Goal: Task Accomplishment & Management: Manage account settings

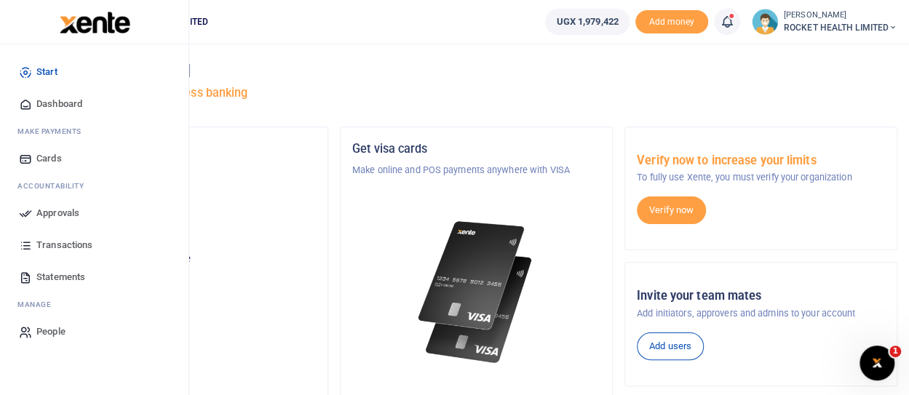
click at [36, 214] on span "Approvals" at bounding box center [57, 213] width 43 height 15
click at [45, 215] on span "Approvals" at bounding box center [57, 213] width 43 height 15
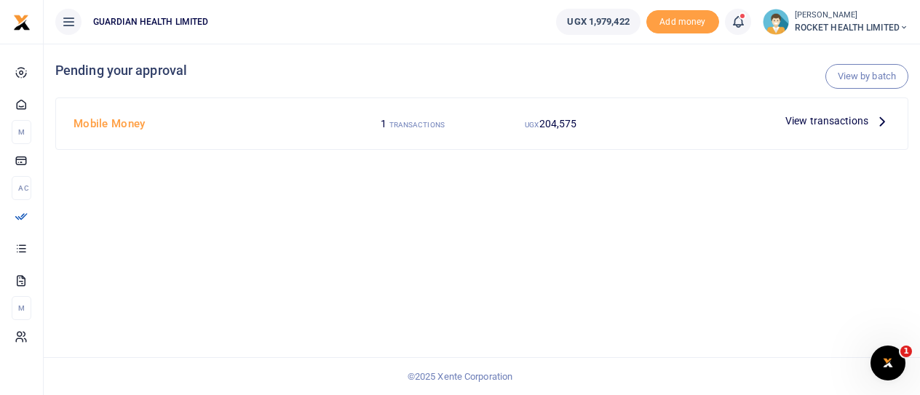
click at [438, 130] on label "1 TRANSACTIONS" at bounding box center [412, 123] width 63 height 15
click at [816, 116] on span "View transactions" at bounding box center [826, 121] width 83 height 16
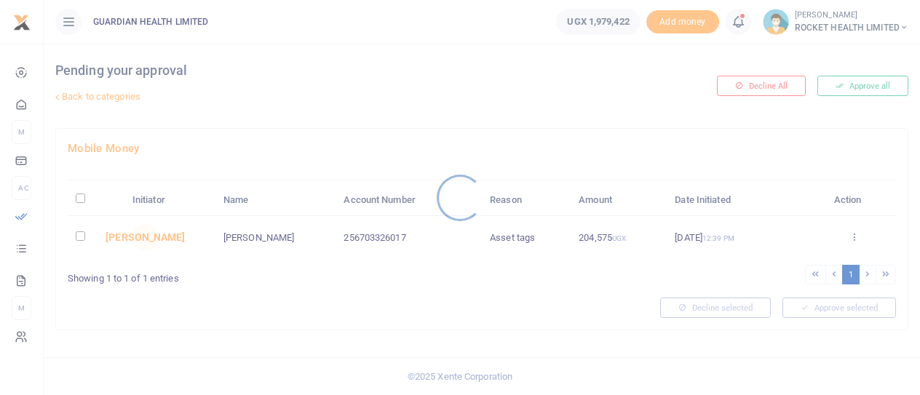
click at [81, 234] on div at bounding box center [460, 197] width 920 height 395
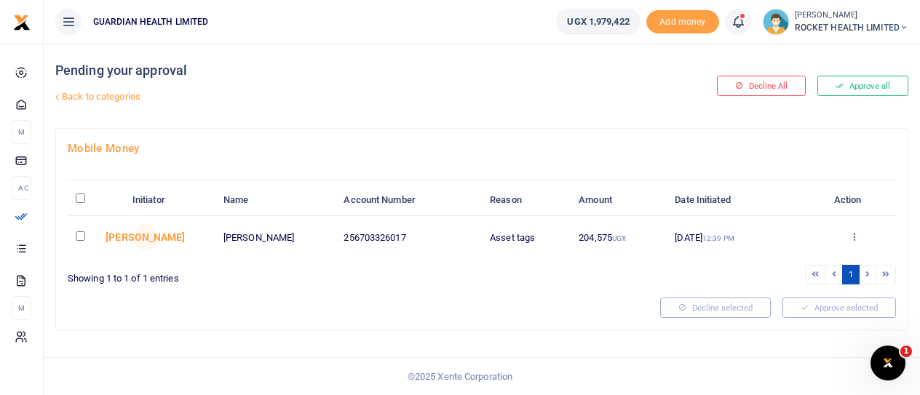
click at [82, 197] on input "\a \a : activate to sort column descending" at bounding box center [80, 198] width 9 height 9
checkbox input "true"
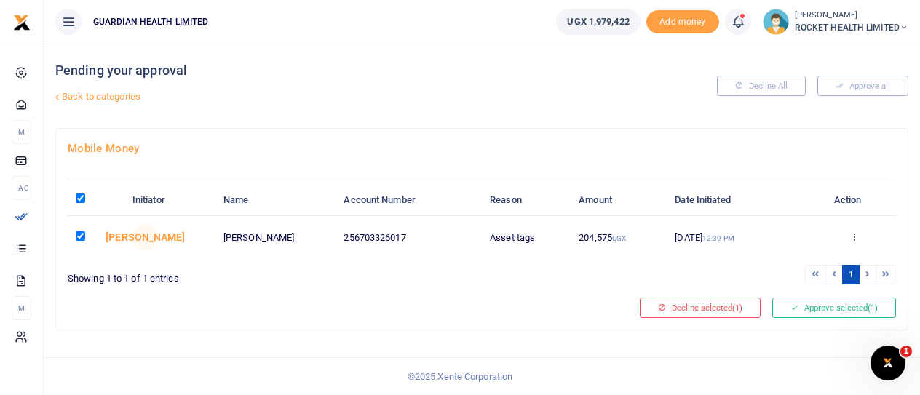
checkbox input "true"
click at [826, 305] on button "Approve selected (1)" at bounding box center [834, 308] width 124 height 20
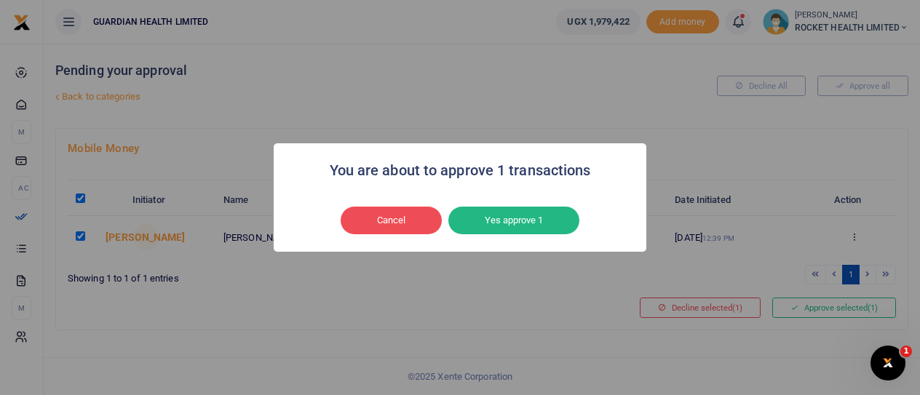
click at [506, 218] on button "Yes approve 1" at bounding box center [513, 221] width 131 height 28
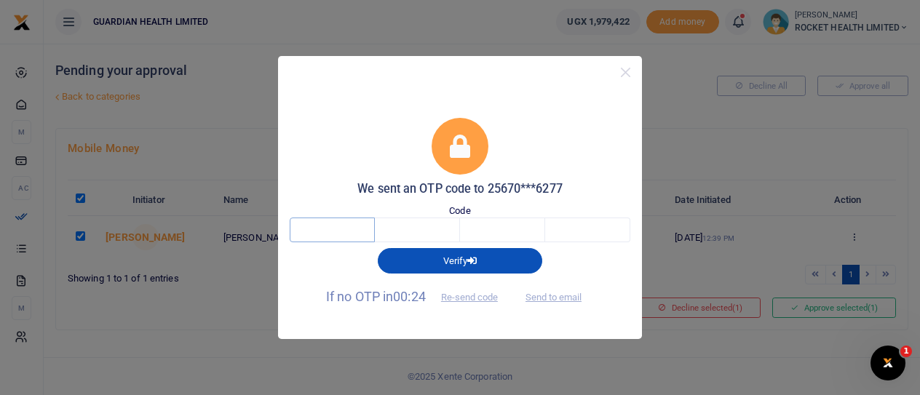
click at [342, 228] on input "text" at bounding box center [332, 230] width 85 height 25
type input "5"
type input "8"
type input "4"
type input "6"
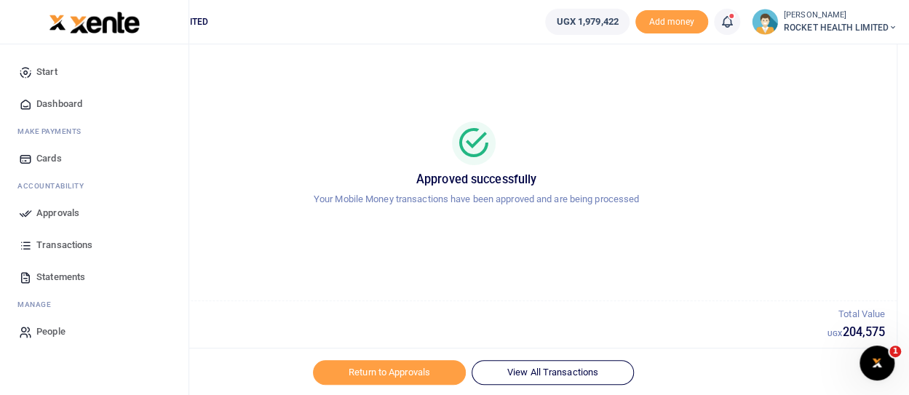
scroll to position [73, 0]
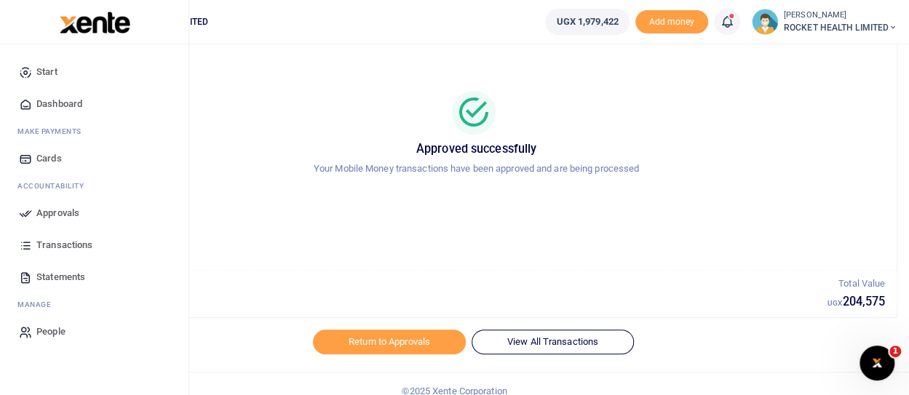
click at [64, 243] on span "Transactions" at bounding box center [64, 245] width 56 height 15
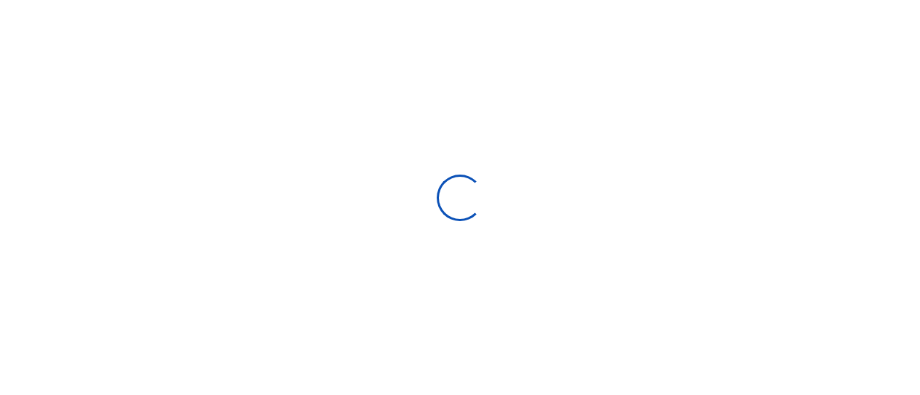
select select
type input "[DATE] - [DATE]"
